Goal: Transaction & Acquisition: Purchase product/service

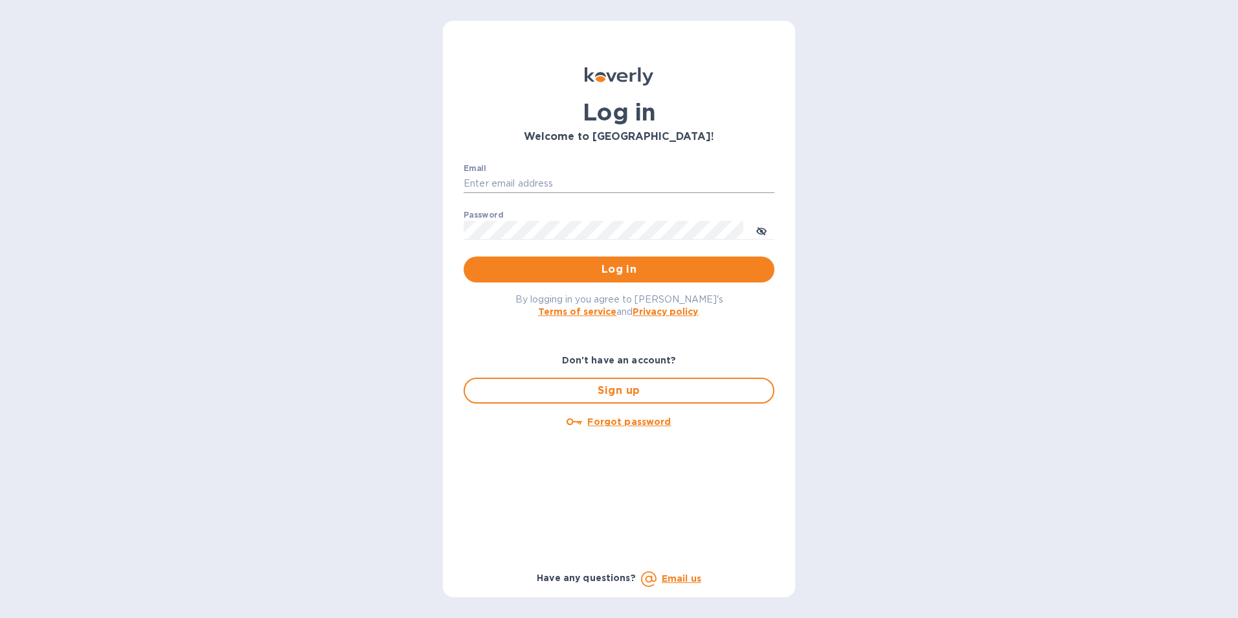
click at [565, 186] on input "Email" at bounding box center [618, 183] width 311 height 19
type input "[PERSON_NAME][EMAIL_ADDRESS][DOMAIN_NAME]"
click at [463, 256] on button "Log in" at bounding box center [618, 269] width 311 height 26
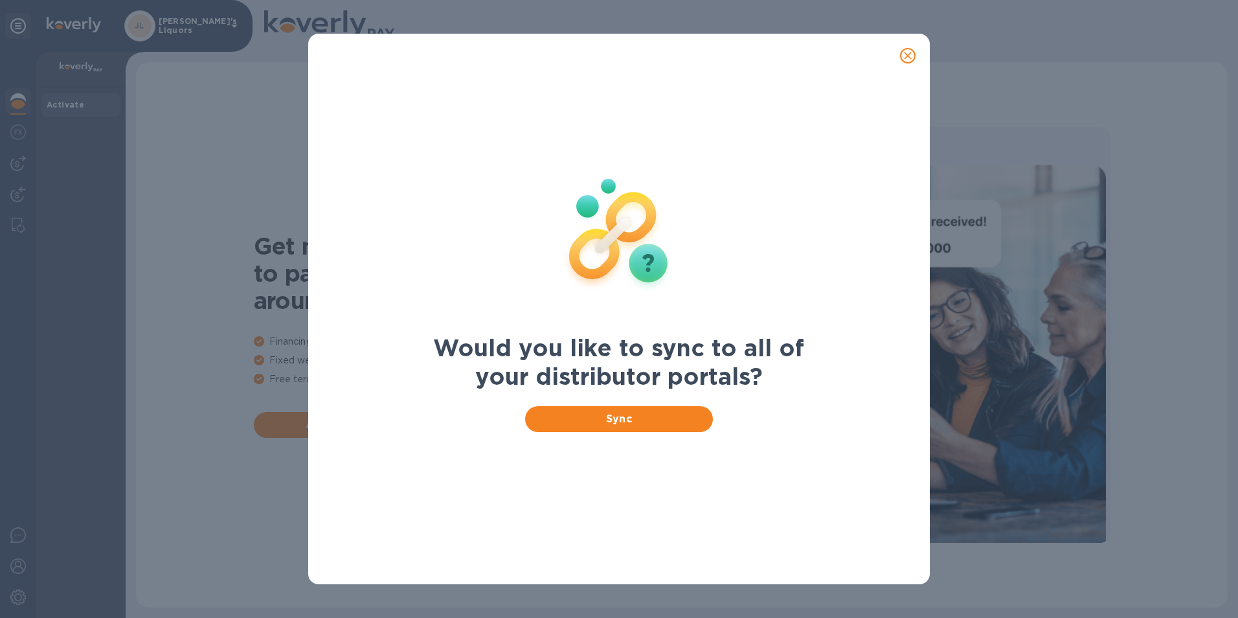
click at [904, 55] on icon "close" at bounding box center [907, 55] width 13 height 13
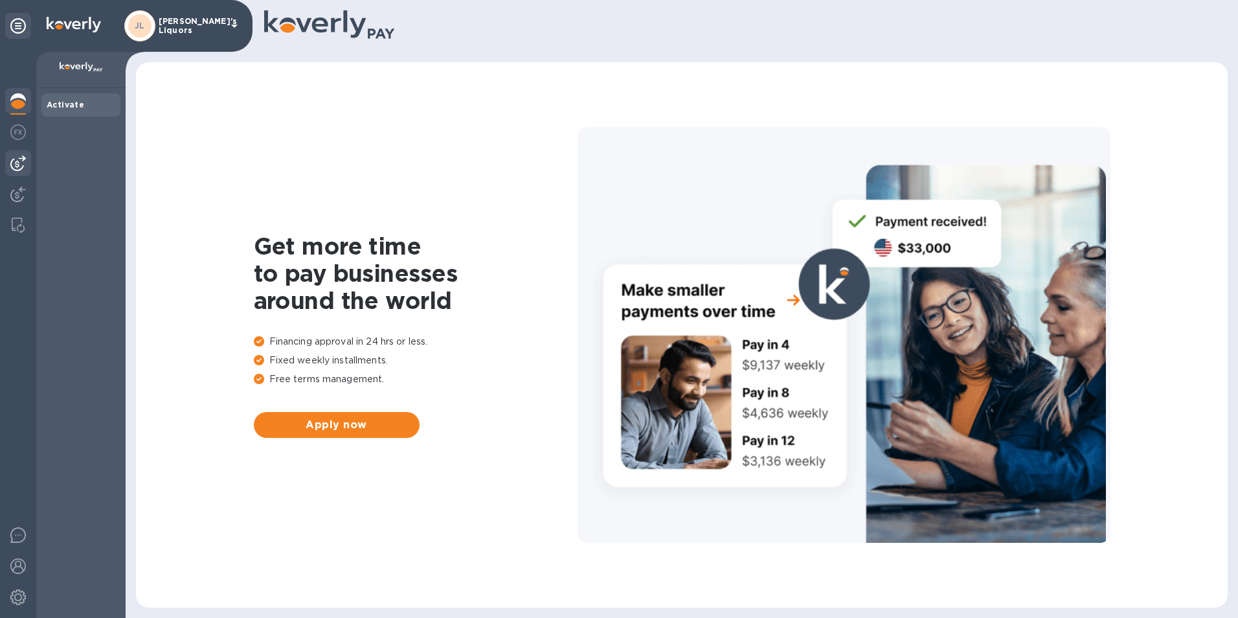
click at [18, 159] on img at bounding box center [18, 163] width 16 height 16
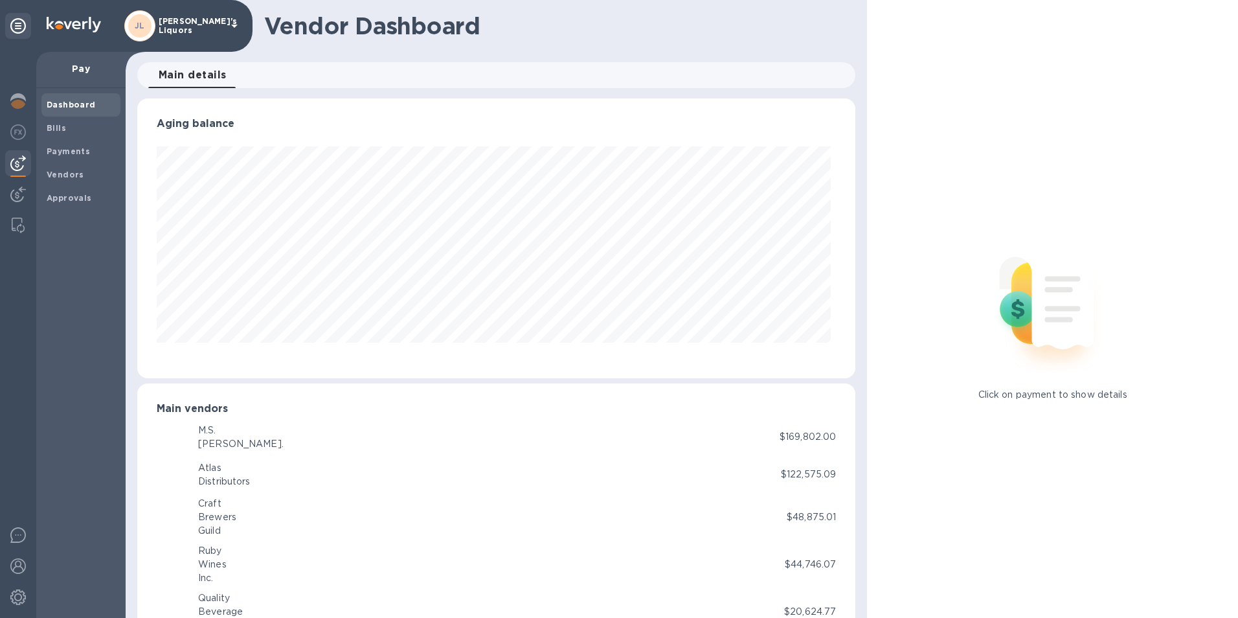
scroll to position [280, 713]
click at [58, 165] on div "Vendors" at bounding box center [80, 174] width 79 height 23
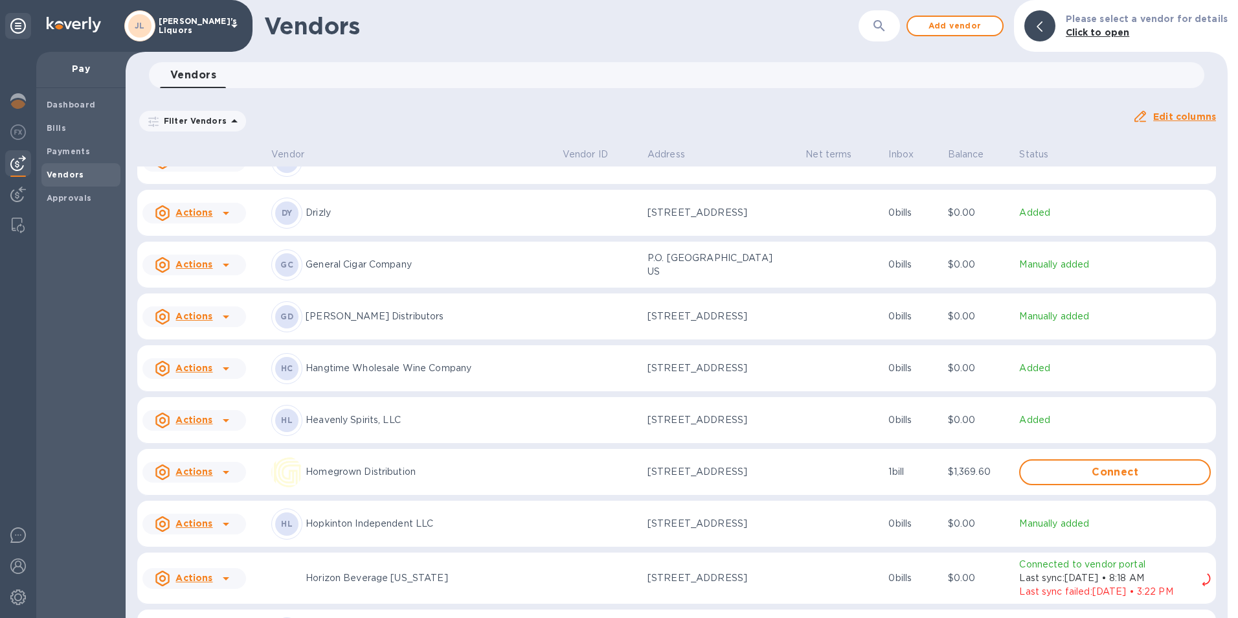
scroll to position [1038, 0]
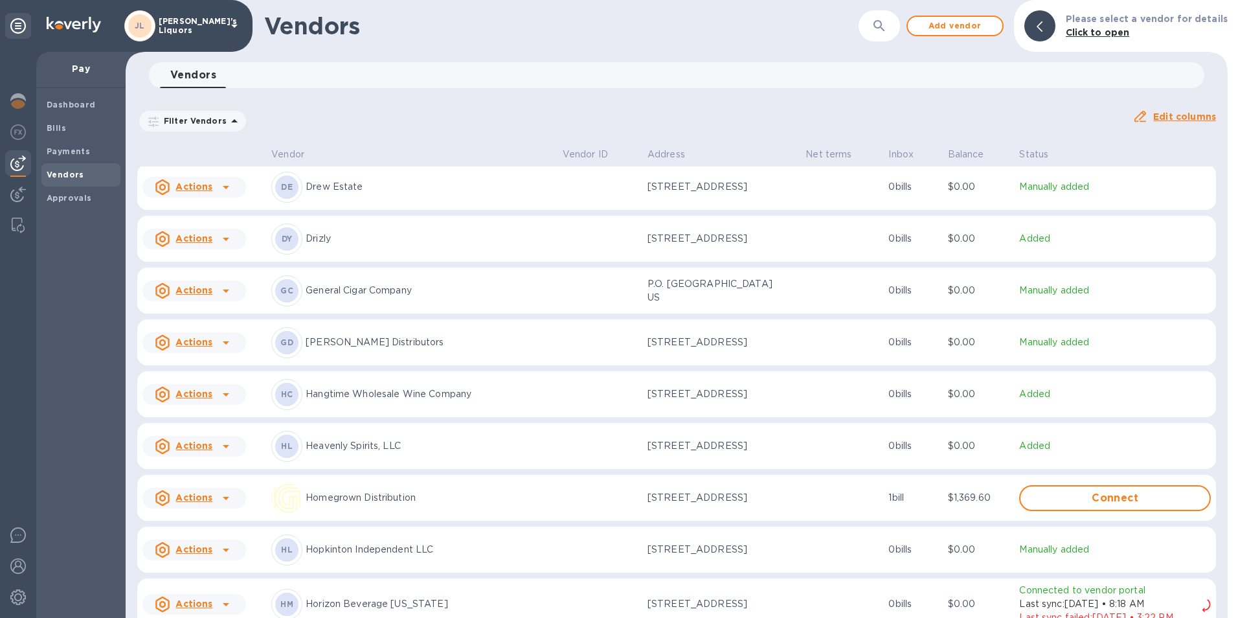
click at [224, 397] on icon at bounding box center [226, 394] width 16 height 16
click at [223, 449] on b "Add new bill" at bounding box center [209, 452] width 60 height 10
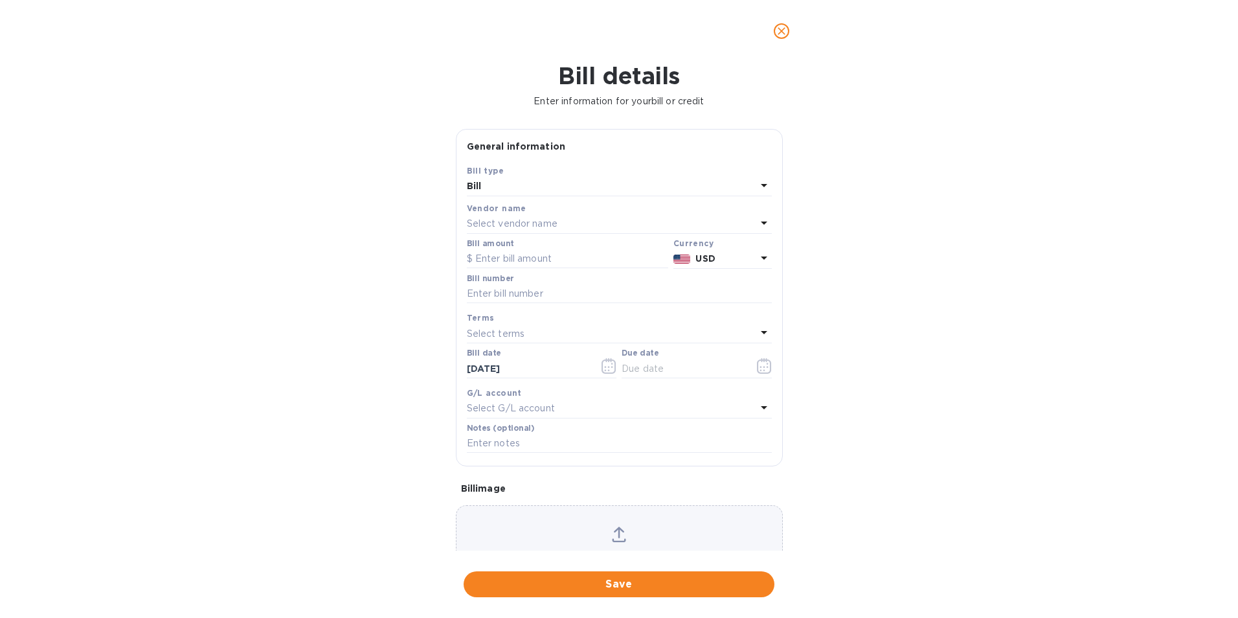
type input "[DATE]"
click at [577, 257] on input "text" at bounding box center [567, 258] width 201 height 19
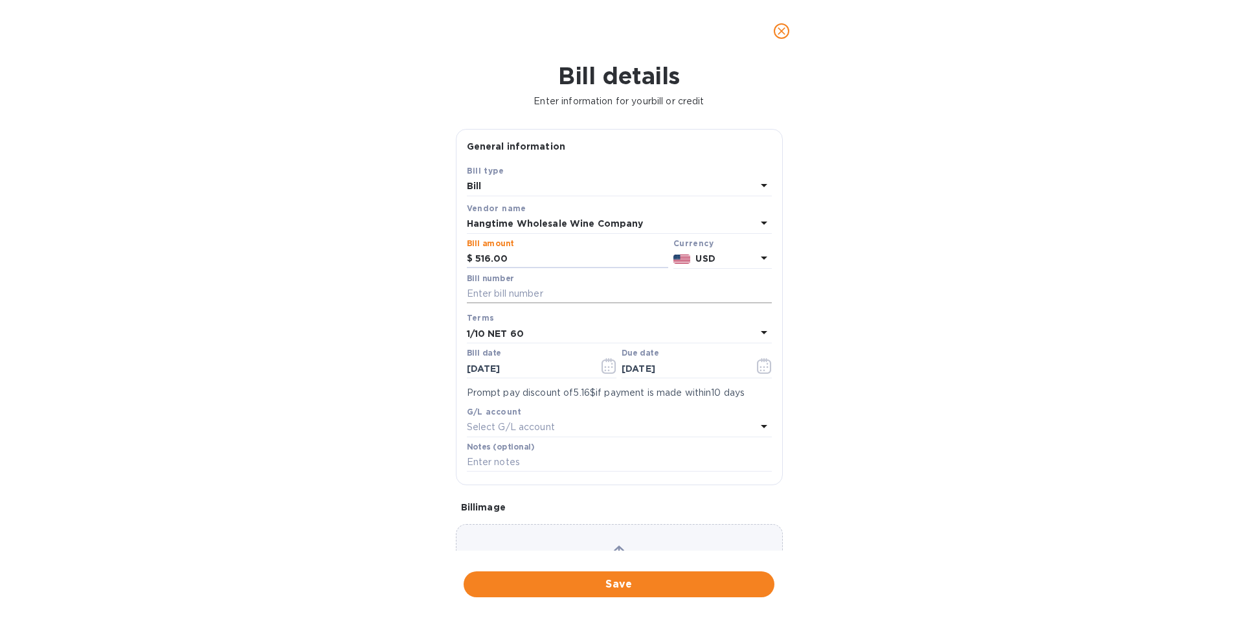
type input "516.00"
click at [545, 291] on input "text" at bounding box center [619, 293] width 305 height 19
type input "HWC-13172"
click at [610, 365] on icon "button" at bounding box center [608, 366] width 15 height 16
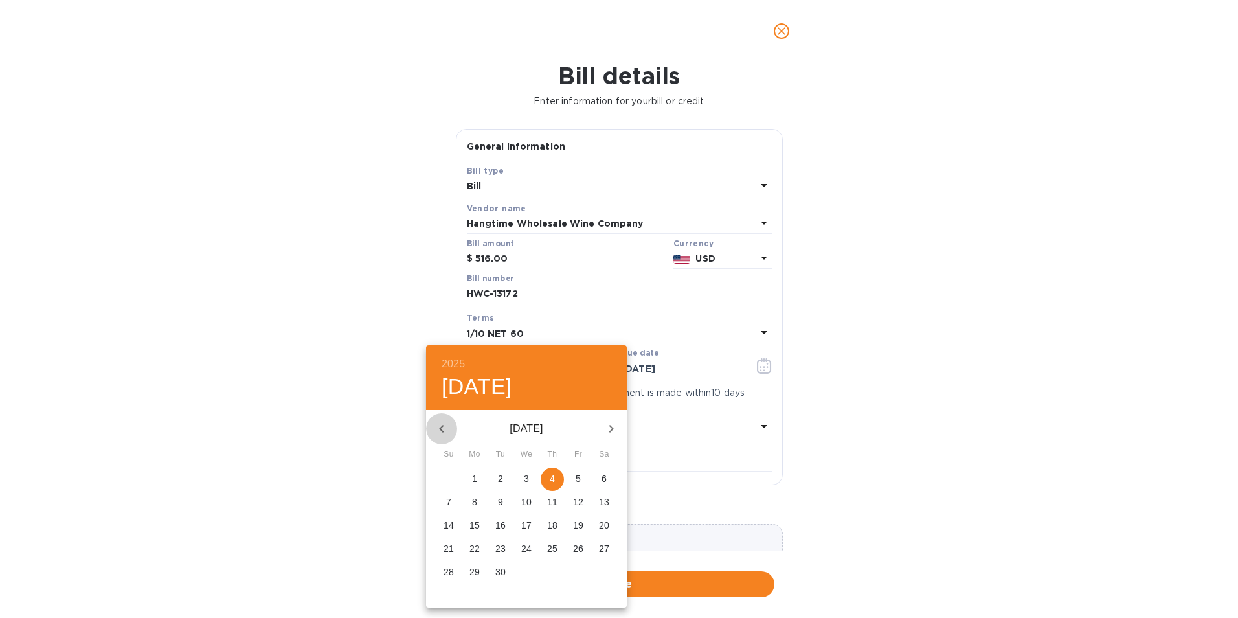
click at [441, 427] on icon "button" at bounding box center [441, 429] width 5 height 8
click at [529, 502] on span "9" at bounding box center [526, 501] width 23 height 13
type input "[DATE]"
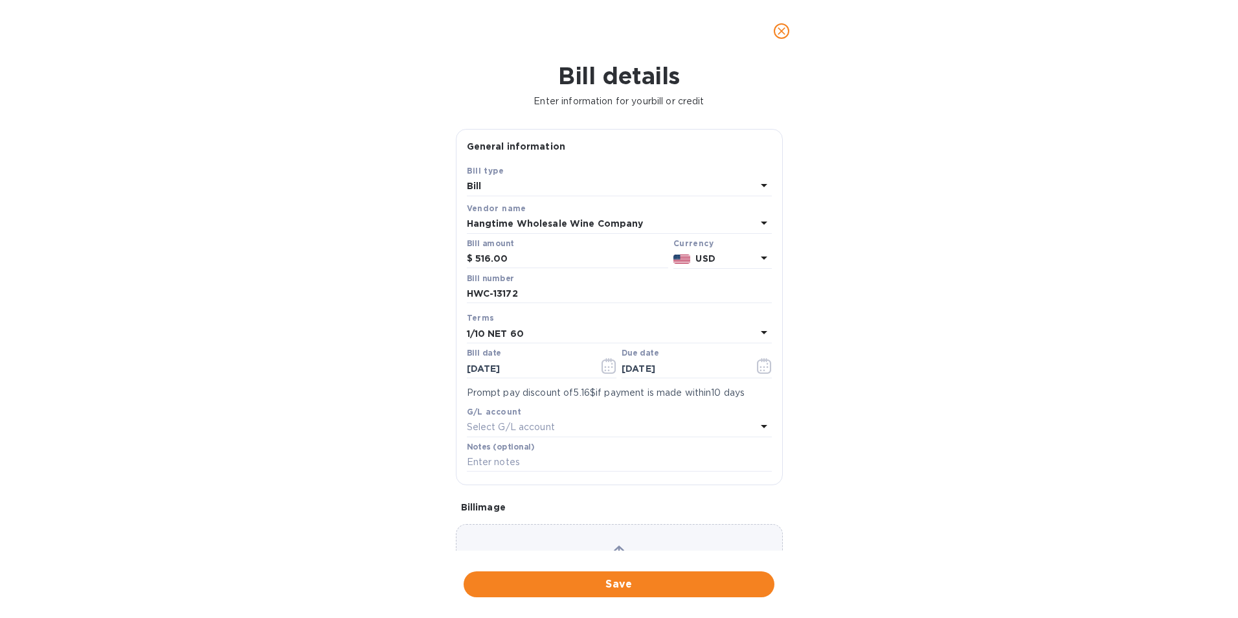
click at [517, 329] on b "1/10 NET 60" at bounding box center [495, 333] width 57 height 10
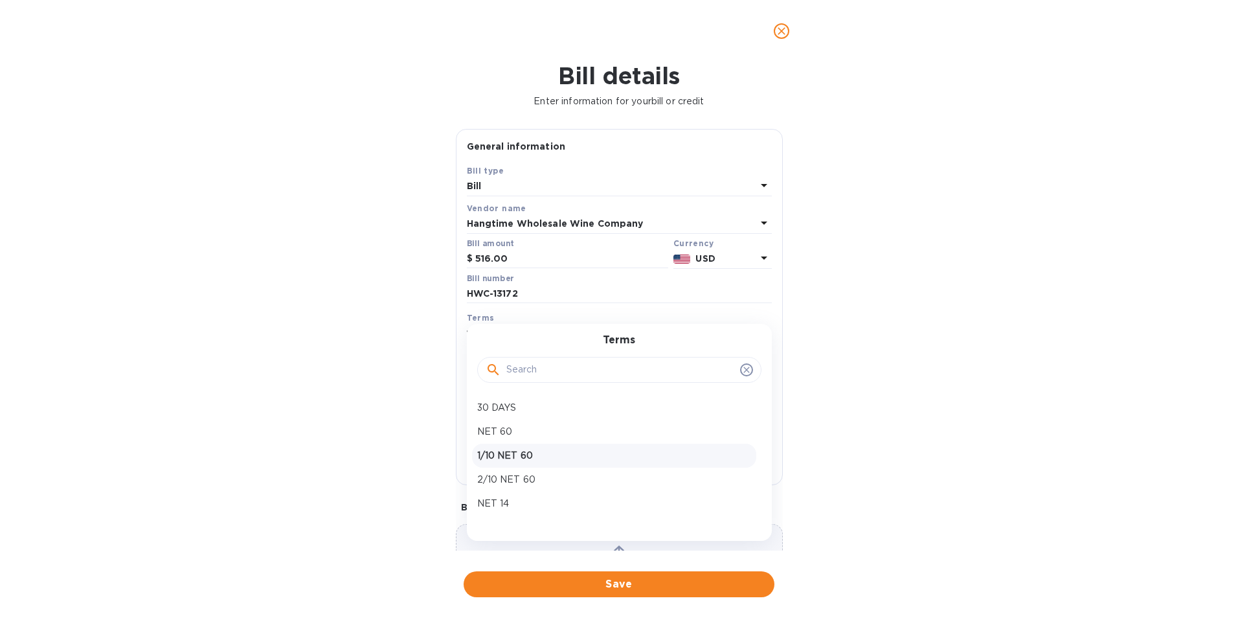
click at [504, 450] on p "1/10 NET 60" at bounding box center [614, 456] width 274 height 14
type input "[DATE]"
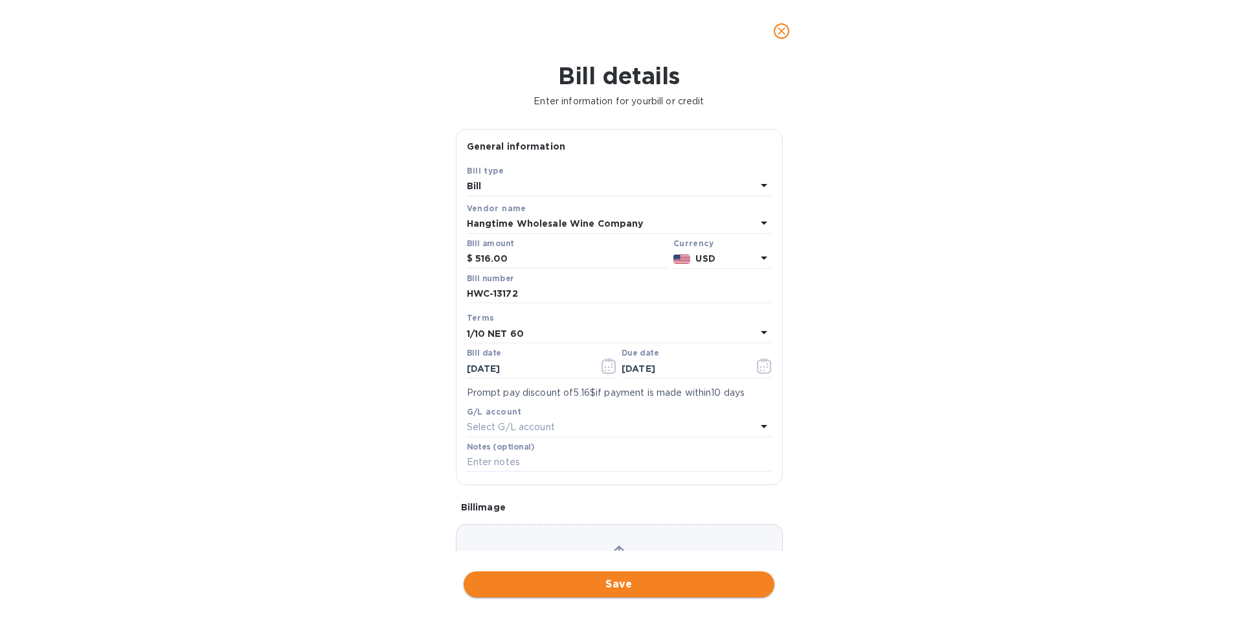
click at [597, 578] on span "Save" at bounding box center [619, 584] width 290 height 16
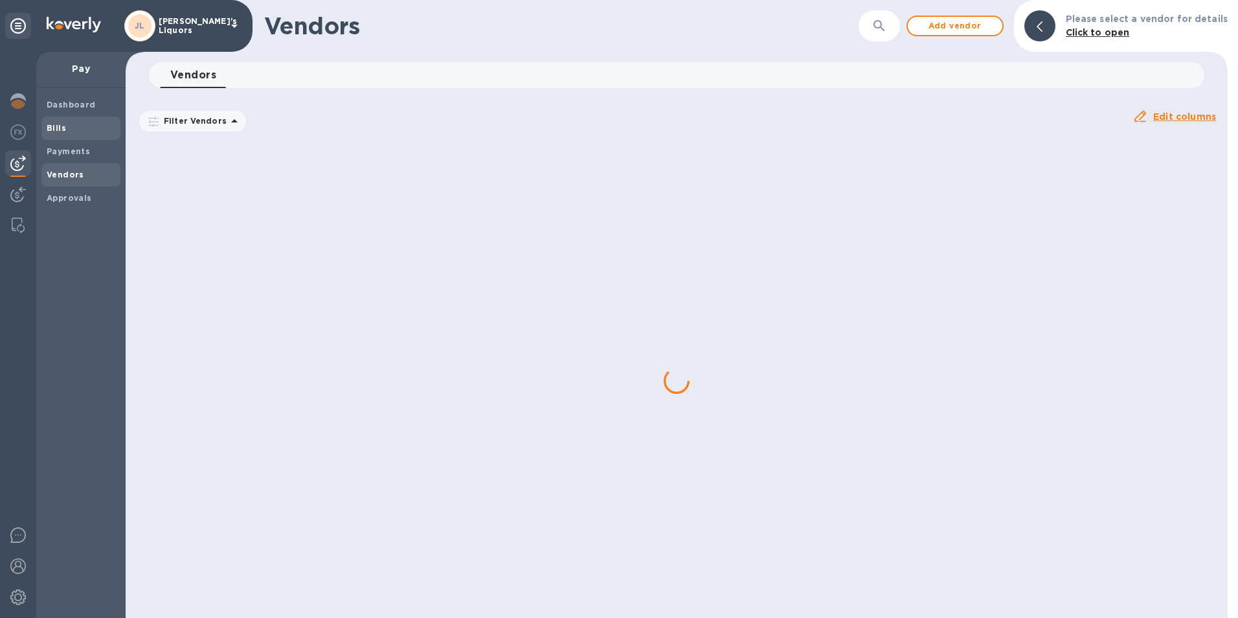
click at [56, 126] on b "Bills" at bounding box center [56, 128] width 19 height 10
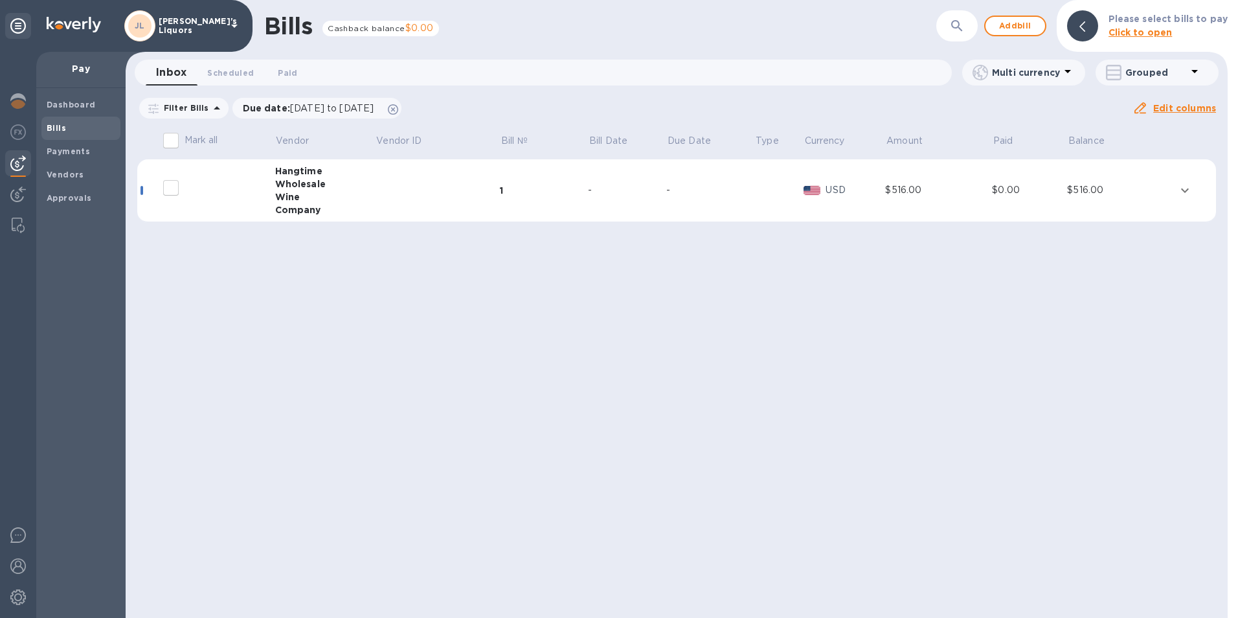
click at [309, 188] on div "Wholesale" at bounding box center [325, 183] width 100 height 13
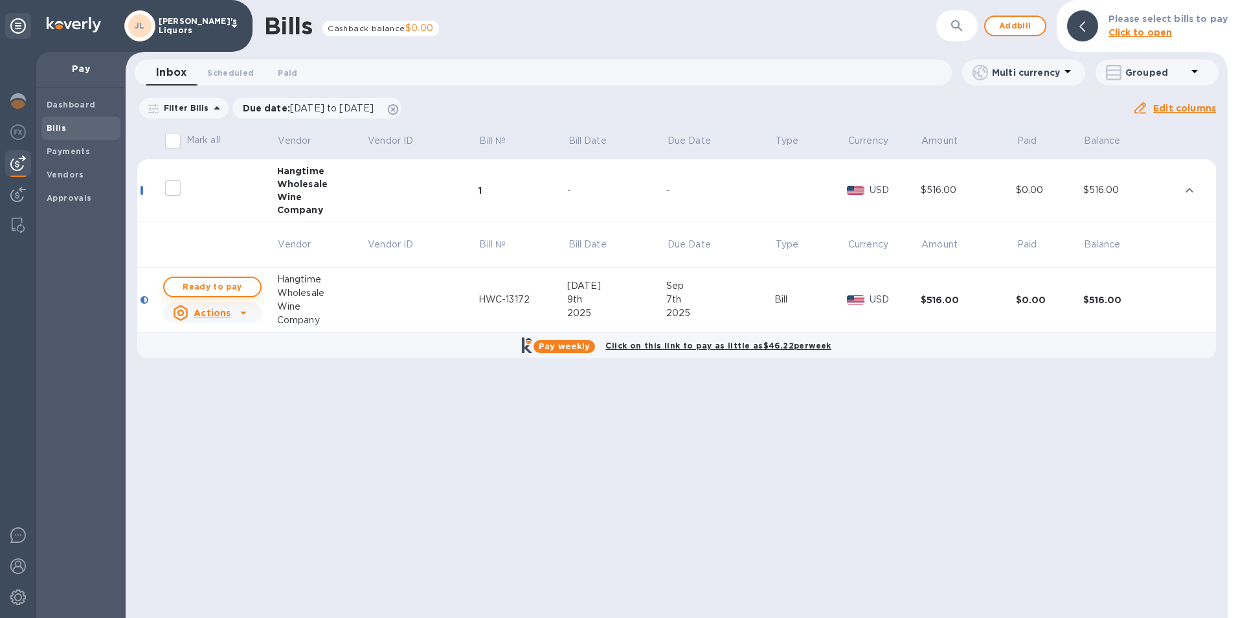
click at [234, 282] on span "Ready to pay" at bounding box center [212, 287] width 75 height 16
checkbox input "true"
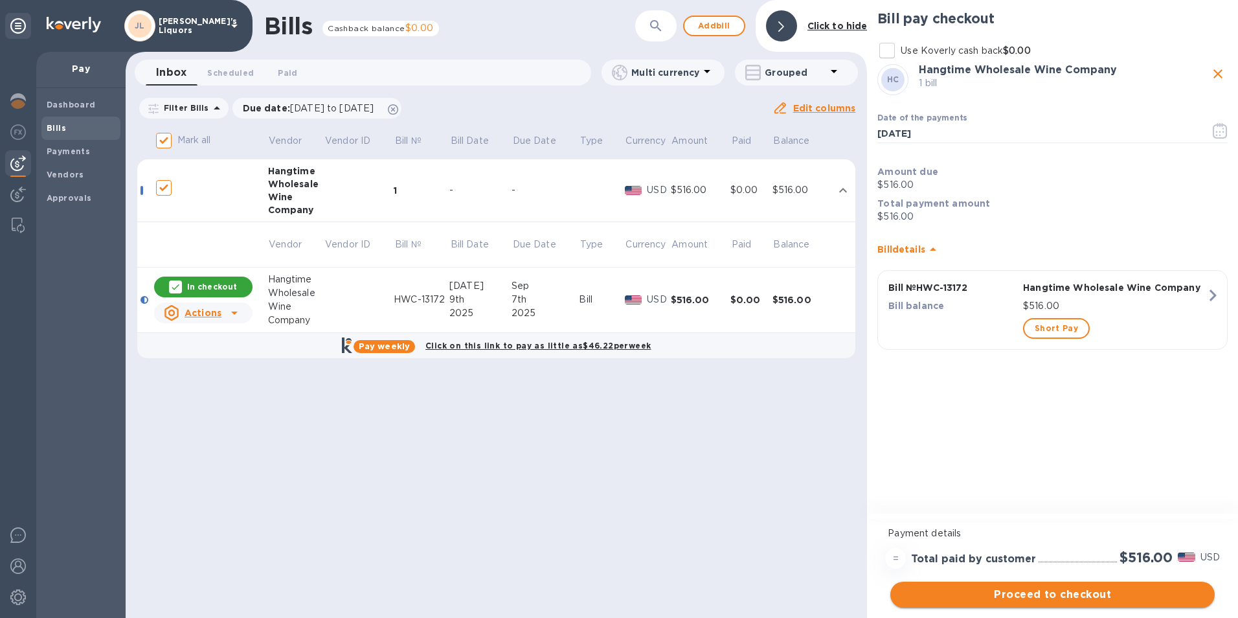
click at [1053, 591] on span "Proceed to checkout" at bounding box center [1052, 594] width 304 height 16
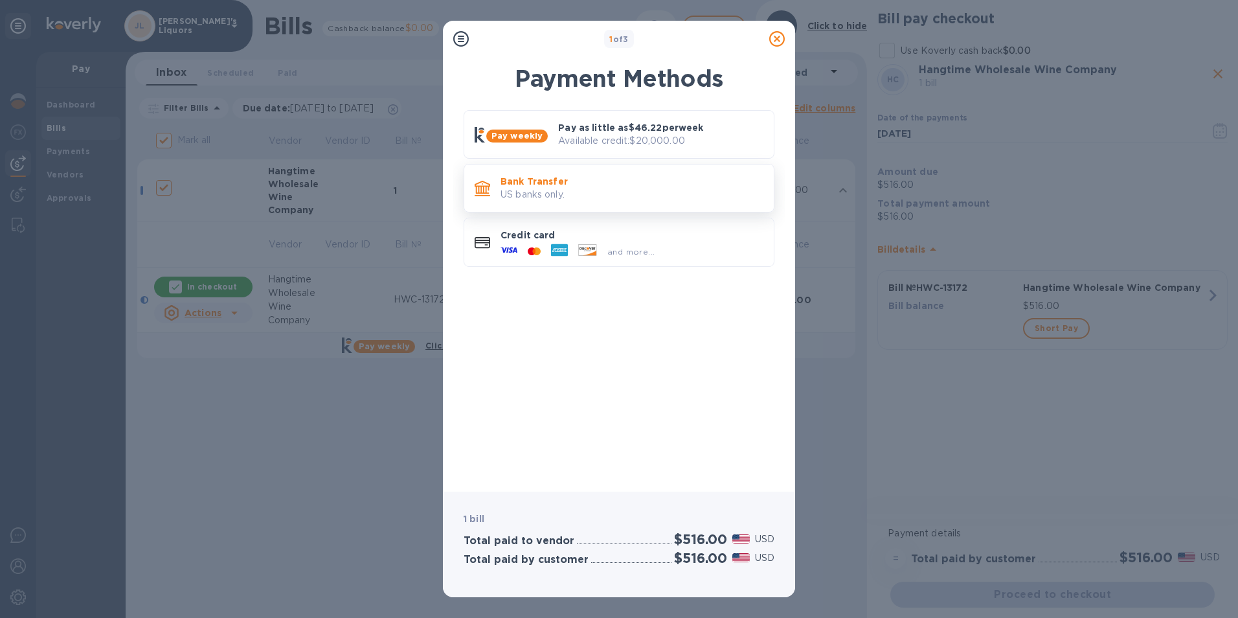
click at [555, 194] on p "US banks only." at bounding box center [631, 195] width 263 height 14
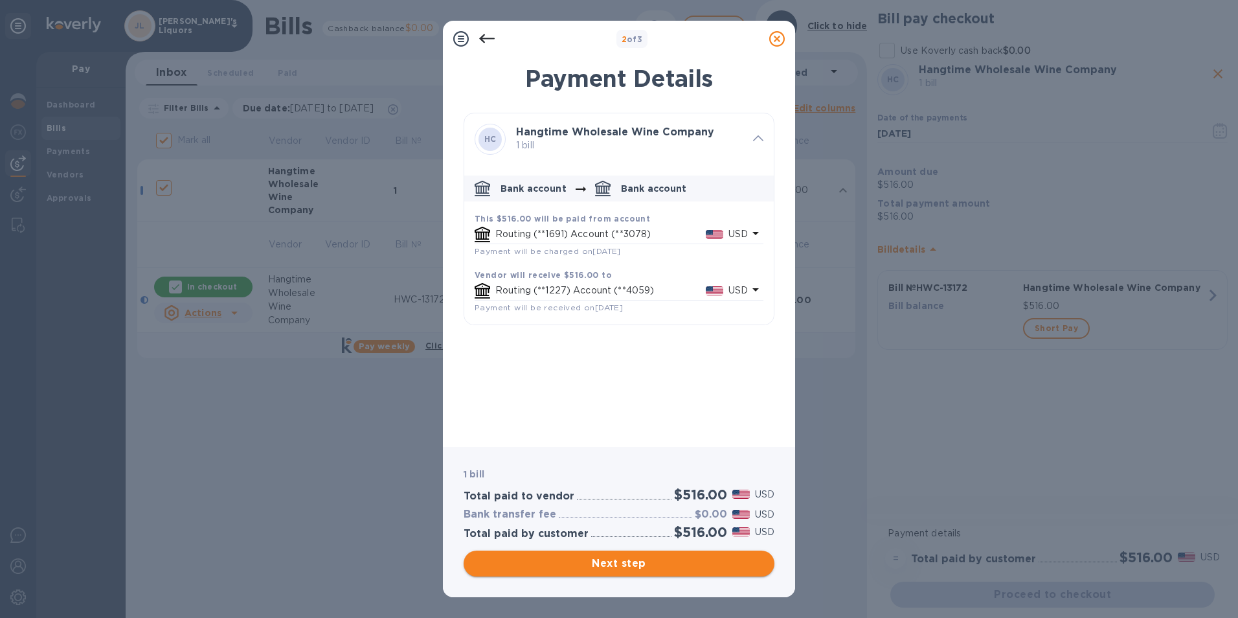
click at [636, 561] on span "Next step" at bounding box center [619, 563] width 290 height 16
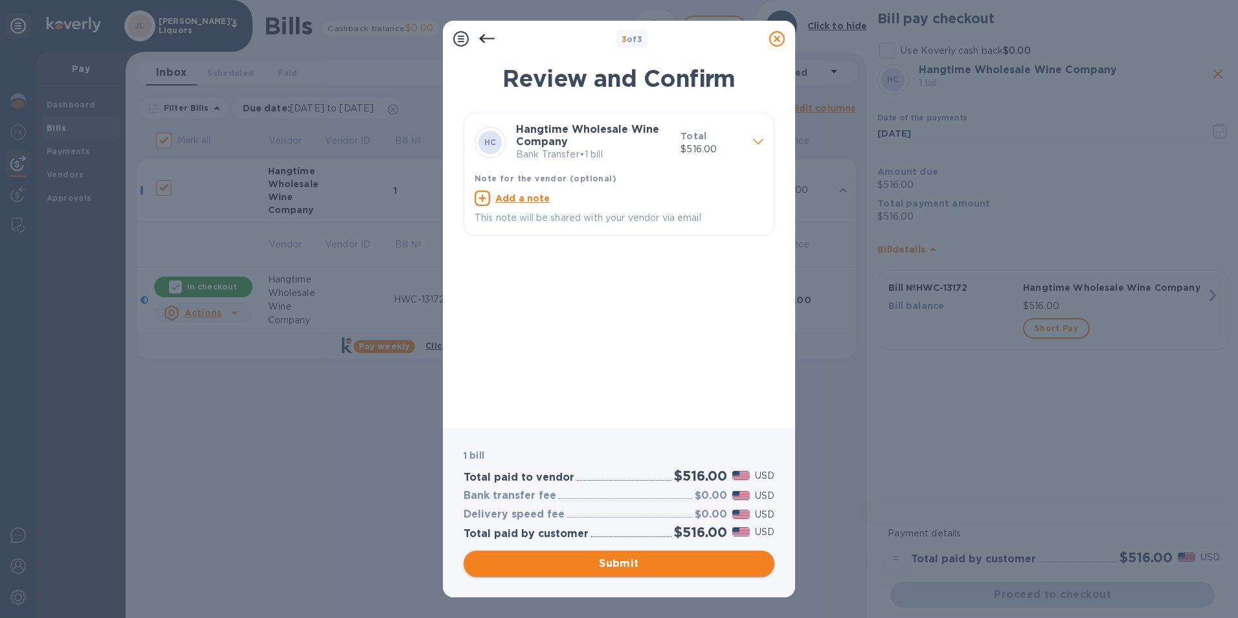
click at [617, 565] on span "Submit" at bounding box center [619, 563] width 290 height 16
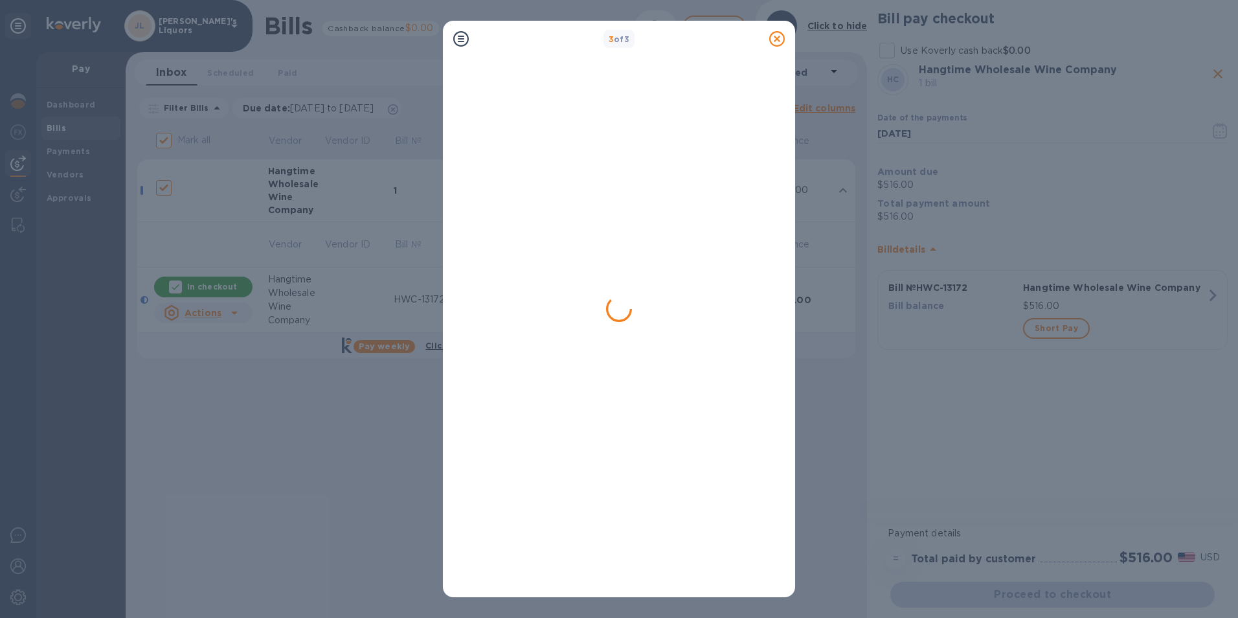
checkbox input "false"
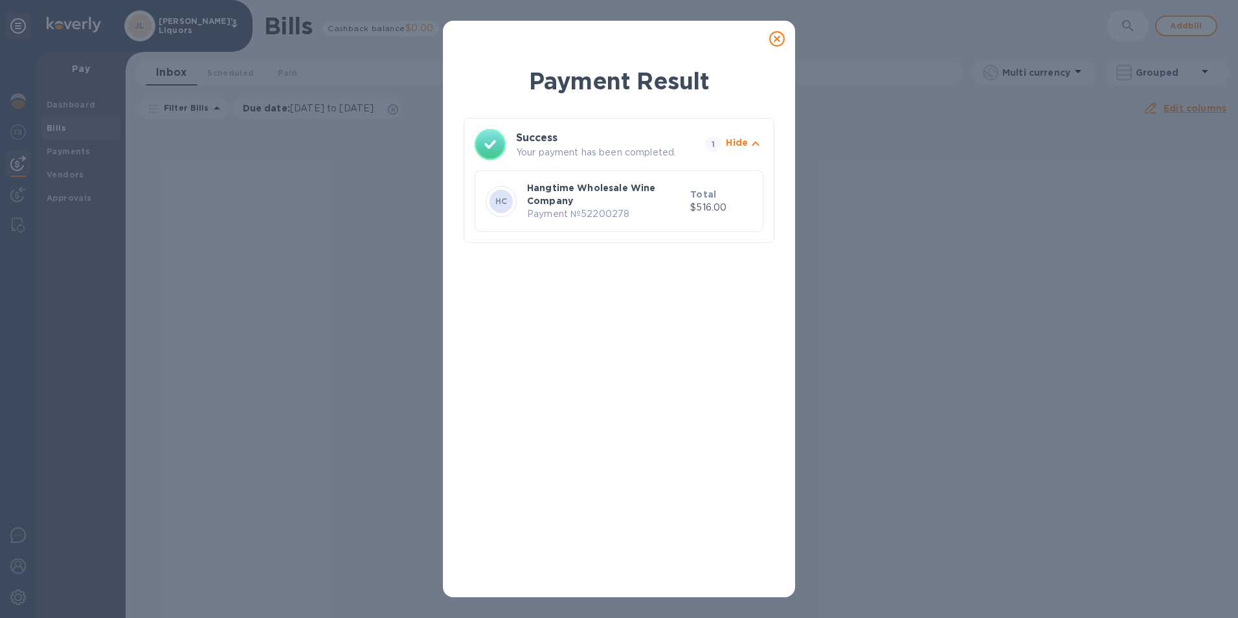
click at [779, 41] on icon at bounding box center [777, 39] width 16 height 16
